Goal: Transaction & Acquisition: Download file/media

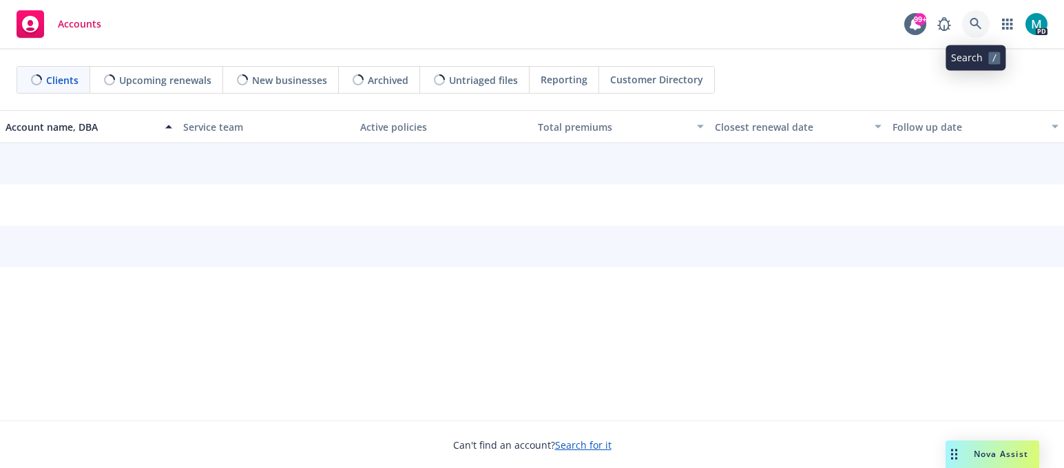
click at [985, 21] on link at bounding box center [976, 24] width 28 height 28
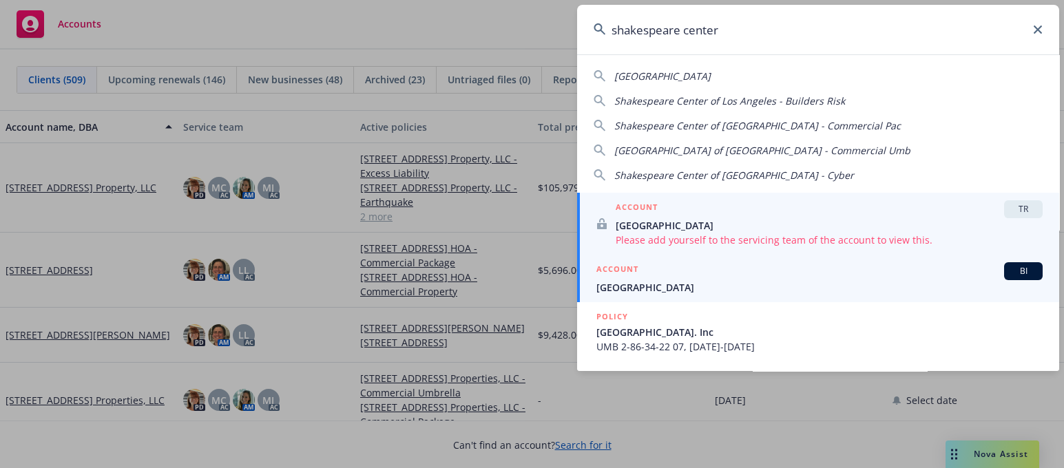
type input "shakespeare center"
click at [636, 289] on span "[GEOGRAPHIC_DATA]" at bounding box center [819, 287] width 446 height 14
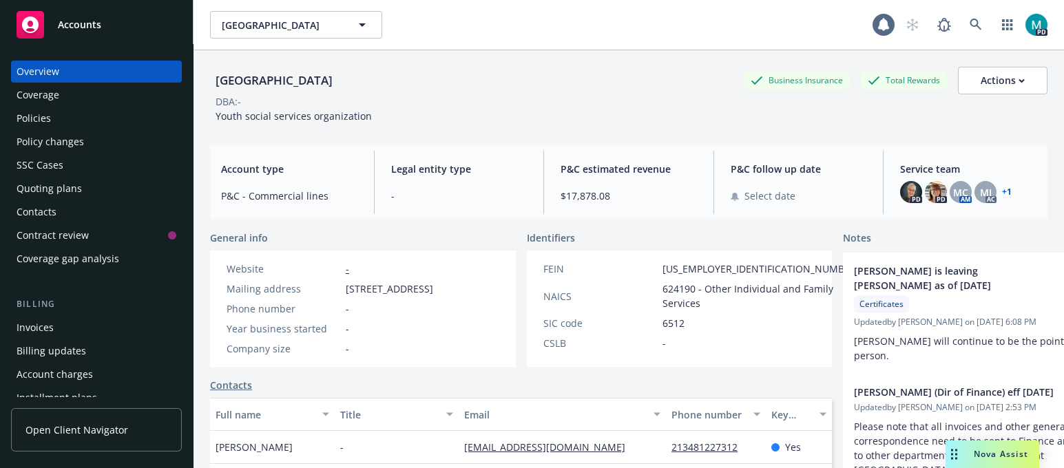
click at [49, 118] on div "Policies" at bounding box center [34, 118] width 34 height 22
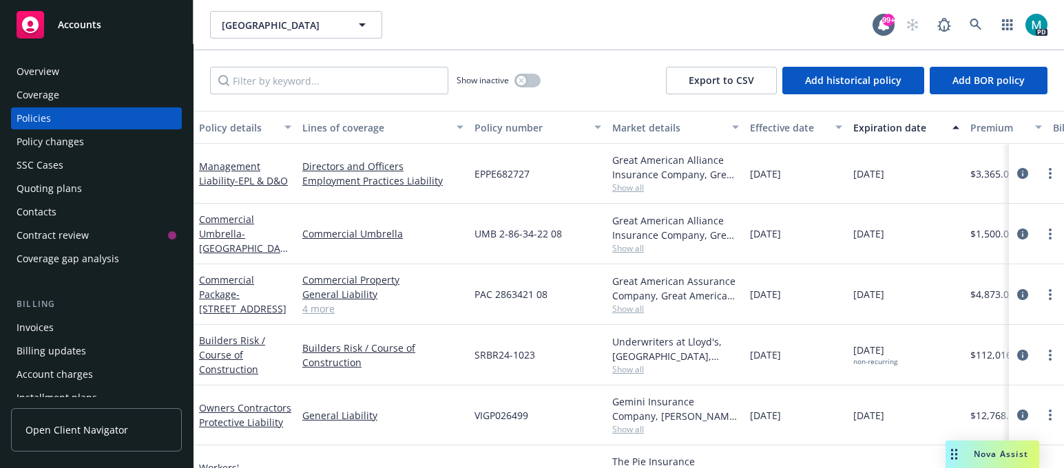
click at [323, 313] on link "4 more" at bounding box center [382, 309] width 161 height 14
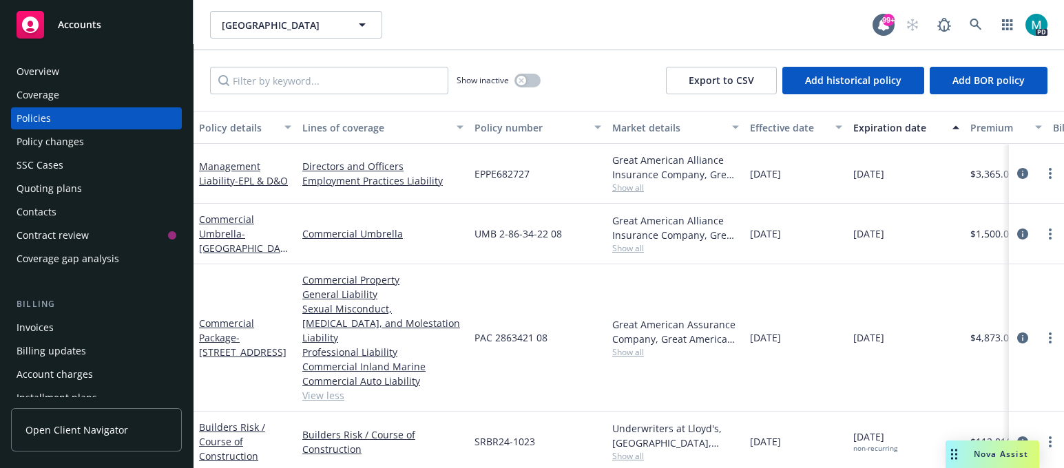
click at [327, 388] on link "View less" at bounding box center [382, 395] width 161 height 14
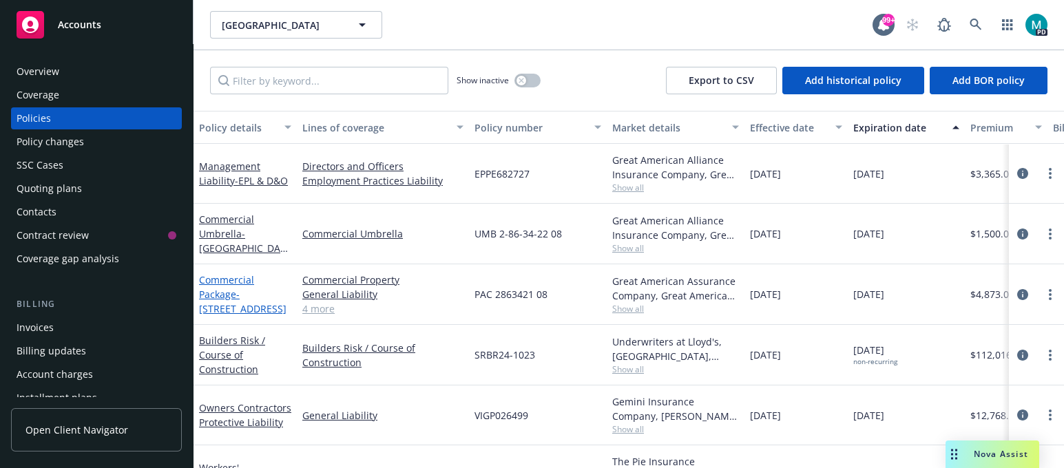
click at [238, 293] on span "- [STREET_ADDRESS]" at bounding box center [242, 302] width 87 height 28
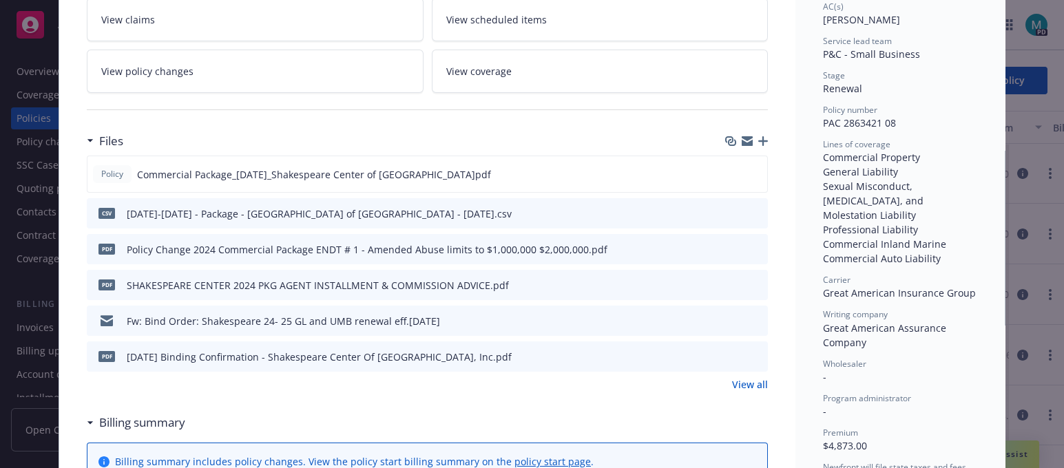
scroll to position [258, 0]
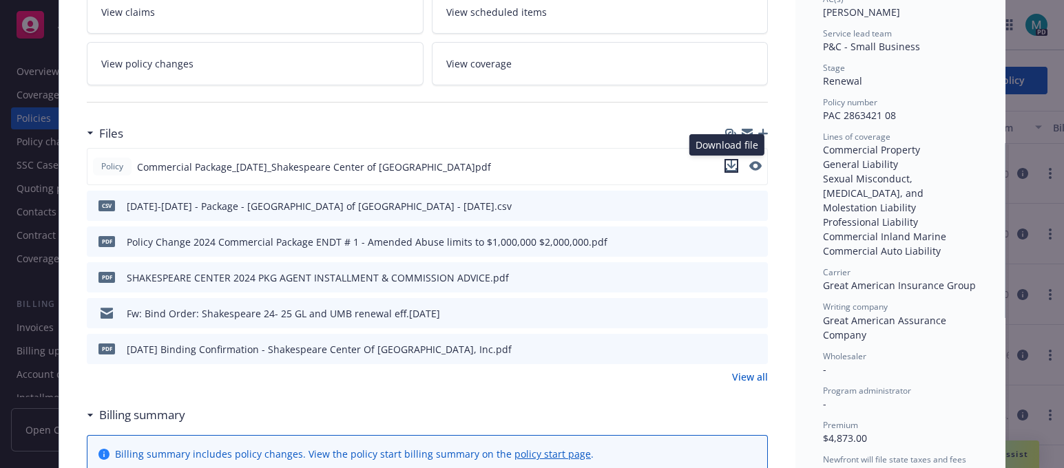
click at [731, 166] on button "download file" at bounding box center [731, 166] width 14 height 14
click at [726, 237] on icon "download file" at bounding box center [731, 240] width 11 height 11
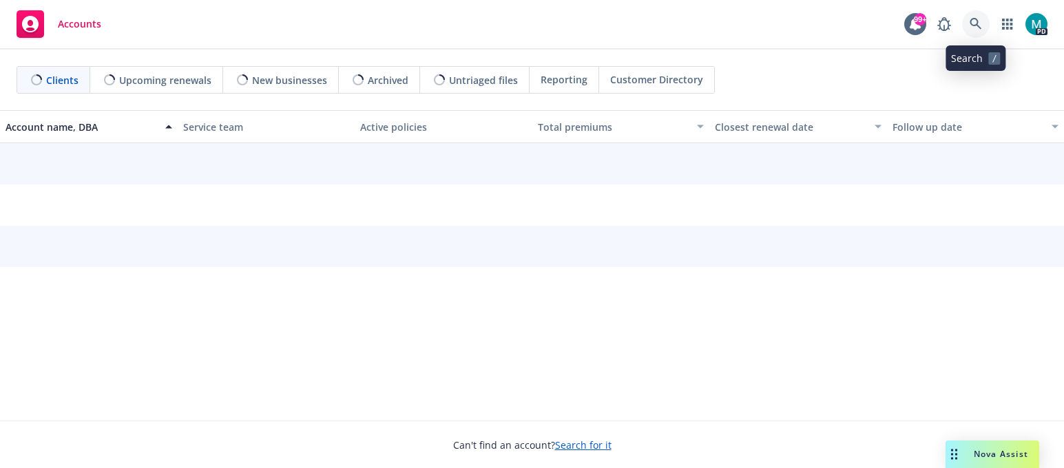
click at [976, 15] on link at bounding box center [976, 24] width 28 height 28
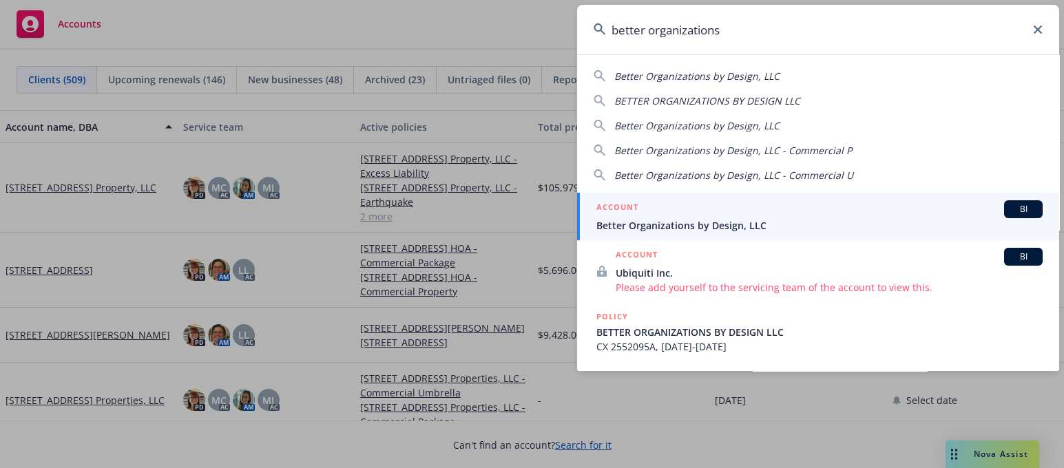
type input "better organizations"
click at [693, 225] on span "Better Organizations by Design, LLC" at bounding box center [819, 225] width 446 height 14
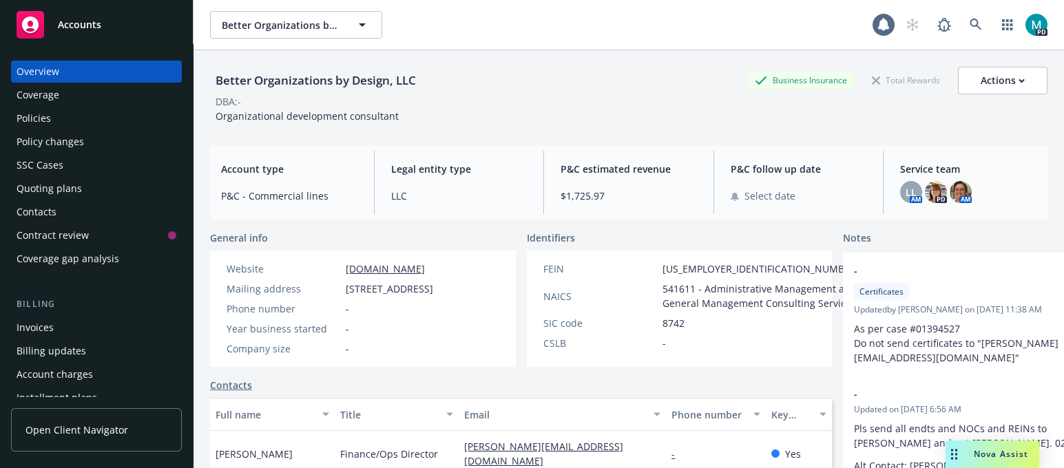
click at [55, 125] on div "Policies" at bounding box center [97, 118] width 160 height 22
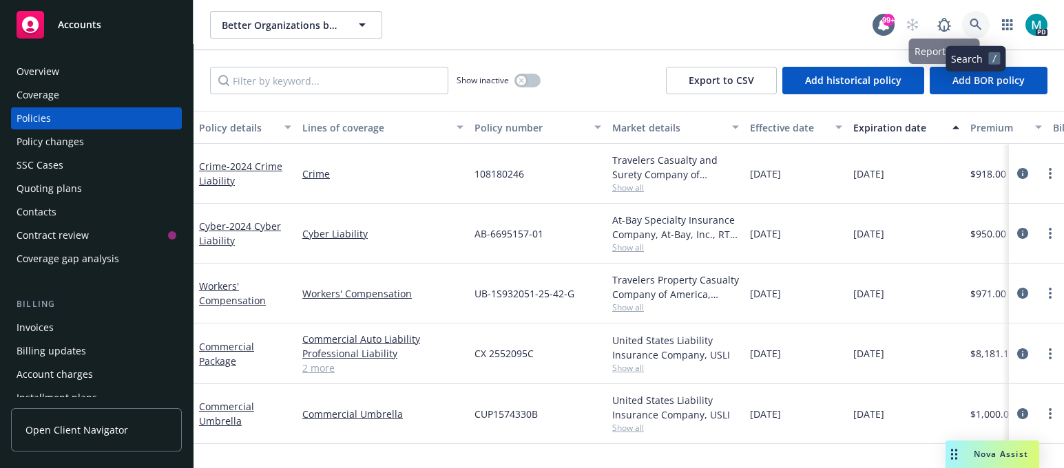
click at [975, 23] on icon at bounding box center [975, 25] width 12 height 12
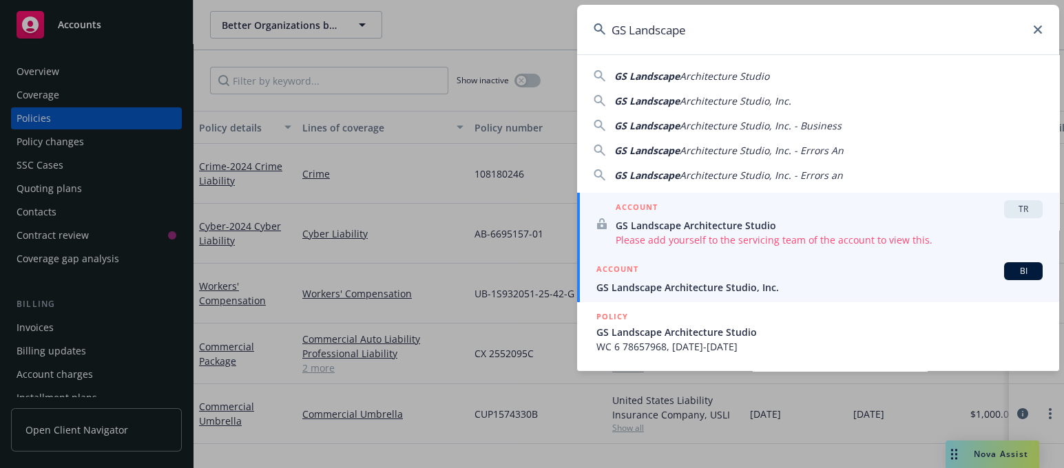
type input "GS Landscape"
click at [644, 284] on span "GS Landscape Architecture Studio, Inc." at bounding box center [819, 287] width 446 height 14
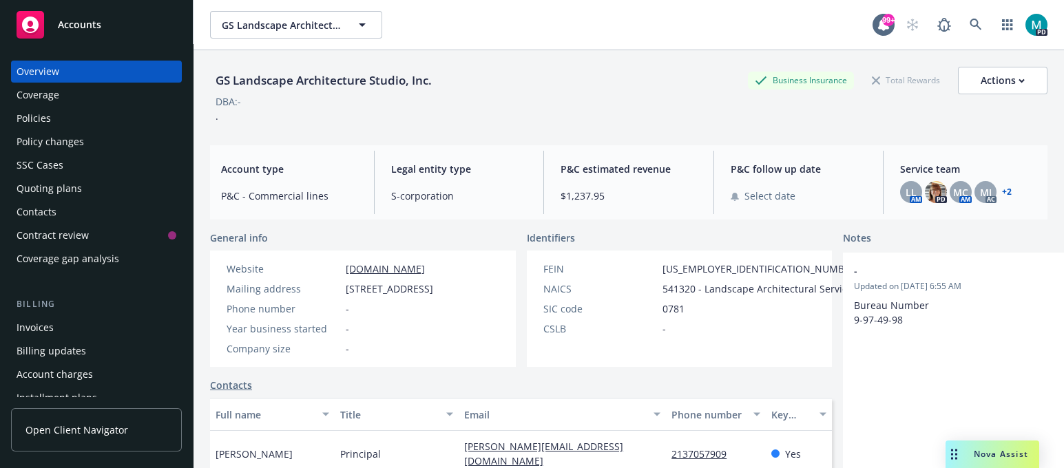
click at [67, 120] on div "Policies" at bounding box center [97, 118] width 160 height 22
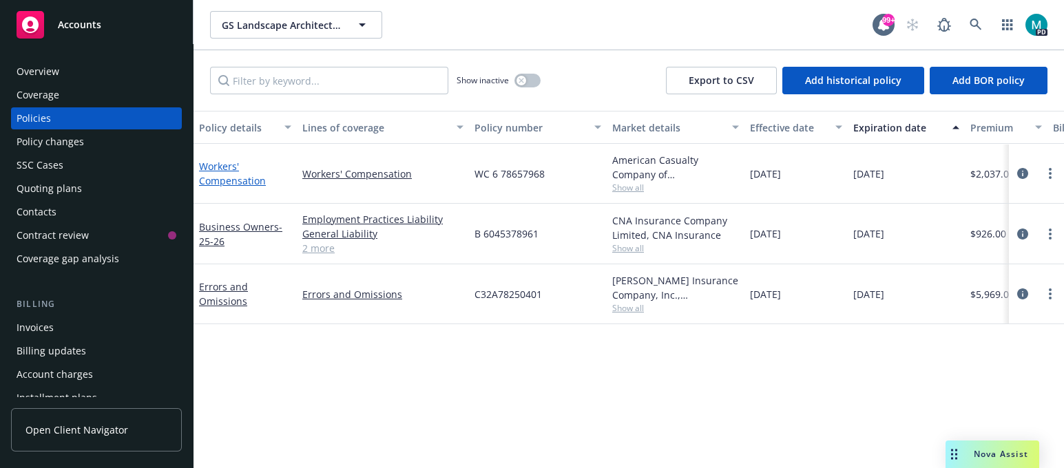
click at [241, 180] on link "Workers' Compensation" at bounding box center [232, 174] width 67 height 28
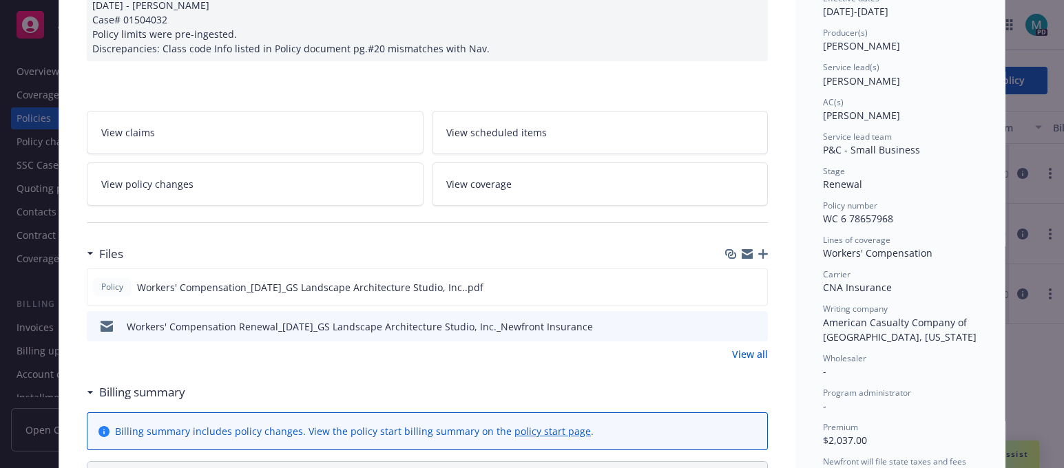
scroll to position [171, 0]
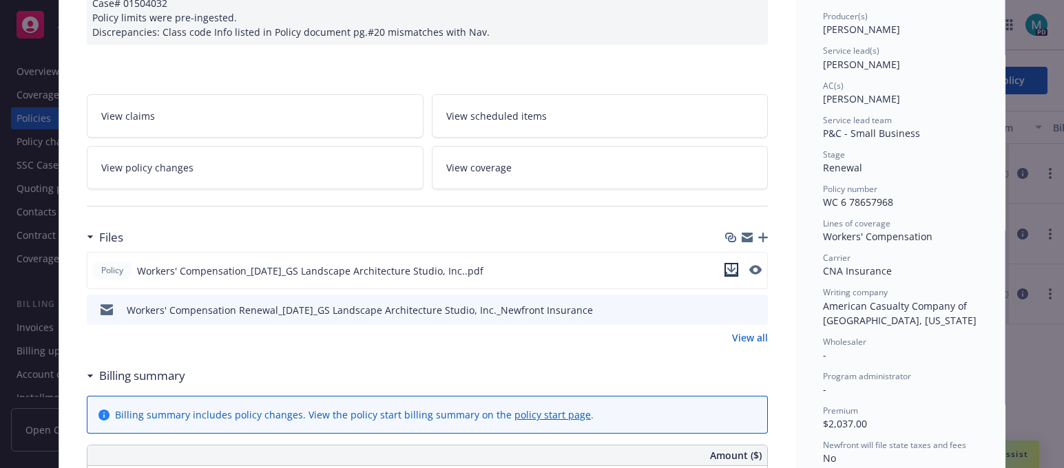
click at [731, 266] on button "download file" at bounding box center [731, 270] width 14 height 14
